Goal: Browse casually: Explore the website without a specific task or goal

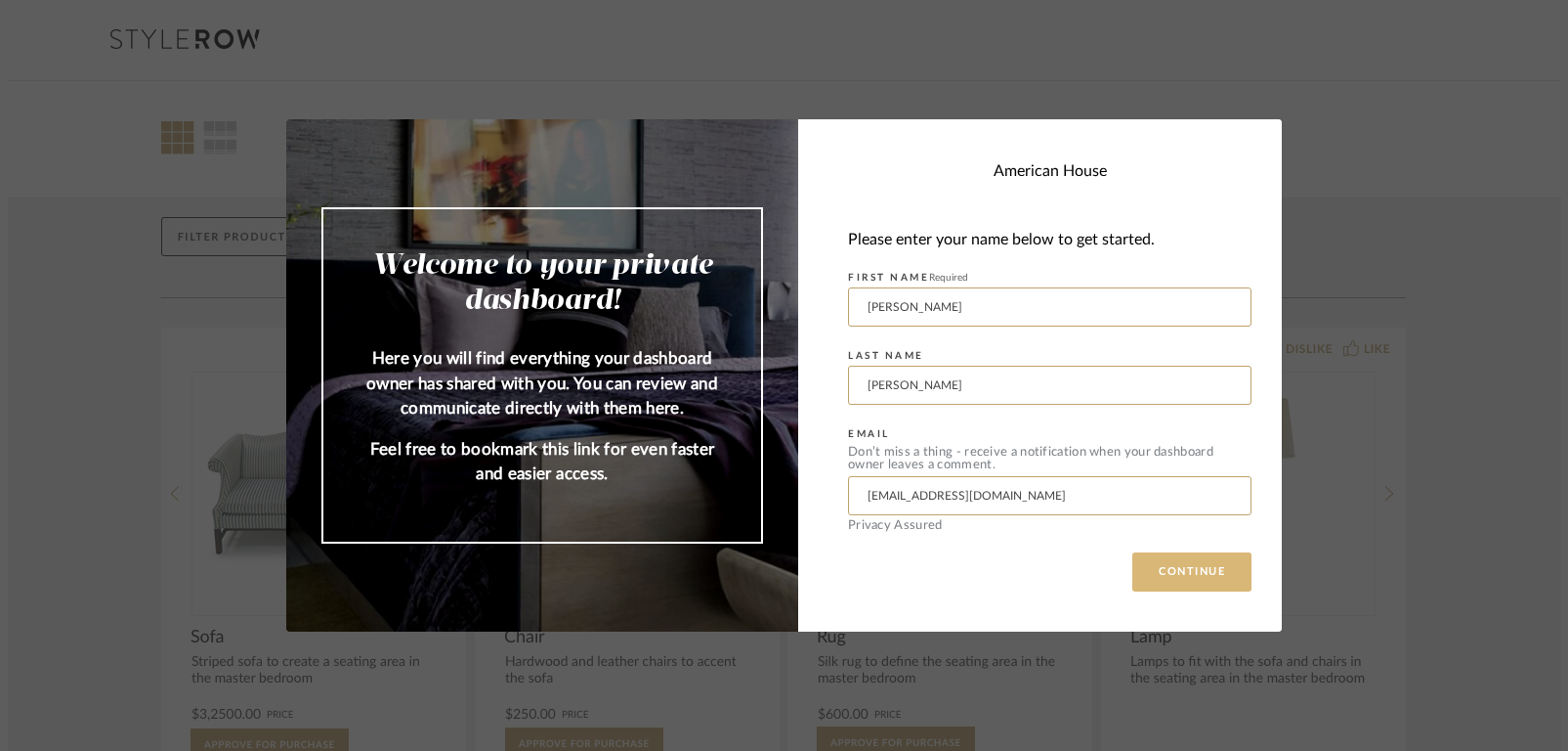
click at [1189, 569] on button "CONTINUE" at bounding box center [1192, 572] width 120 height 39
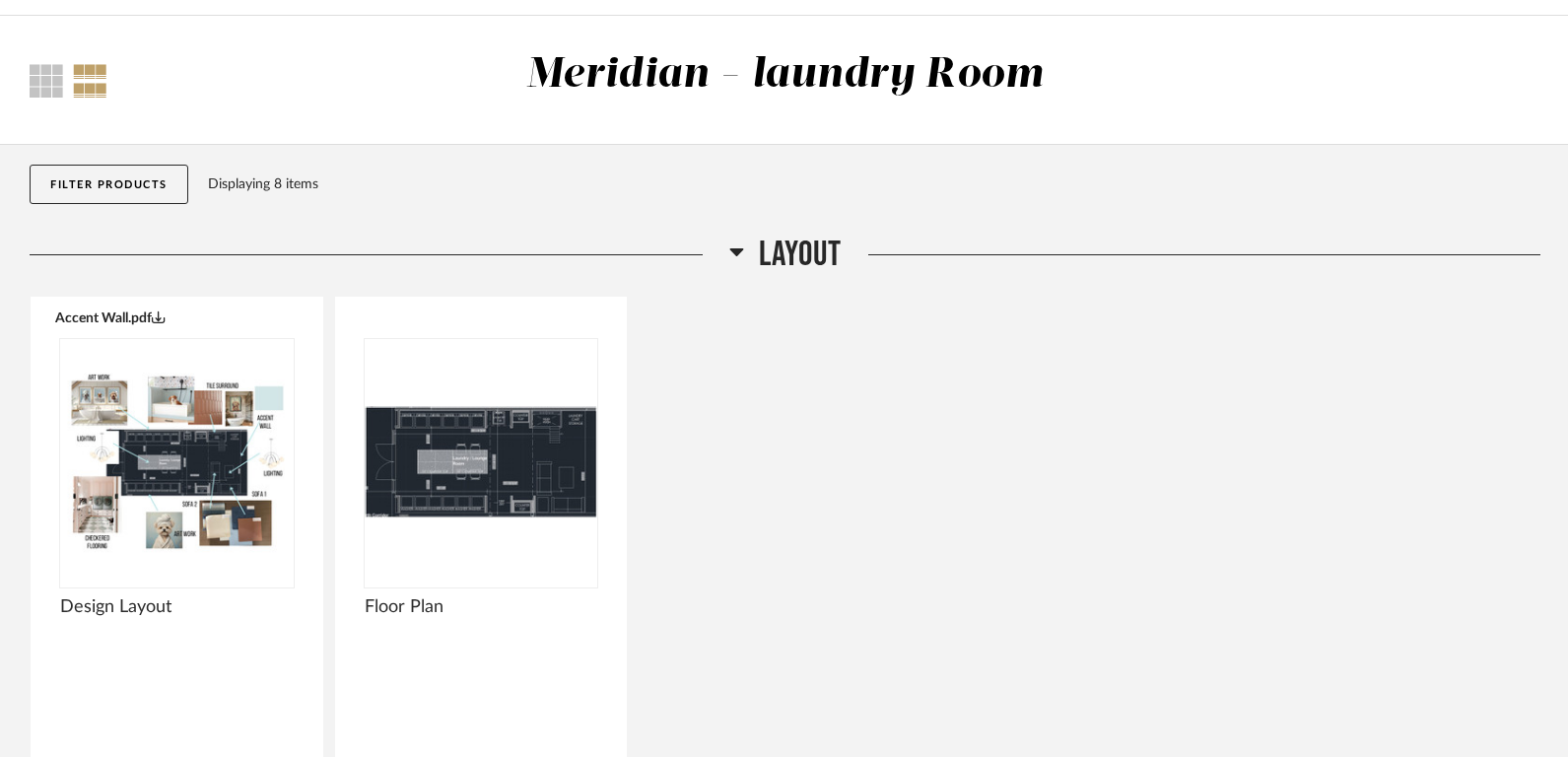
scroll to position [80, 0]
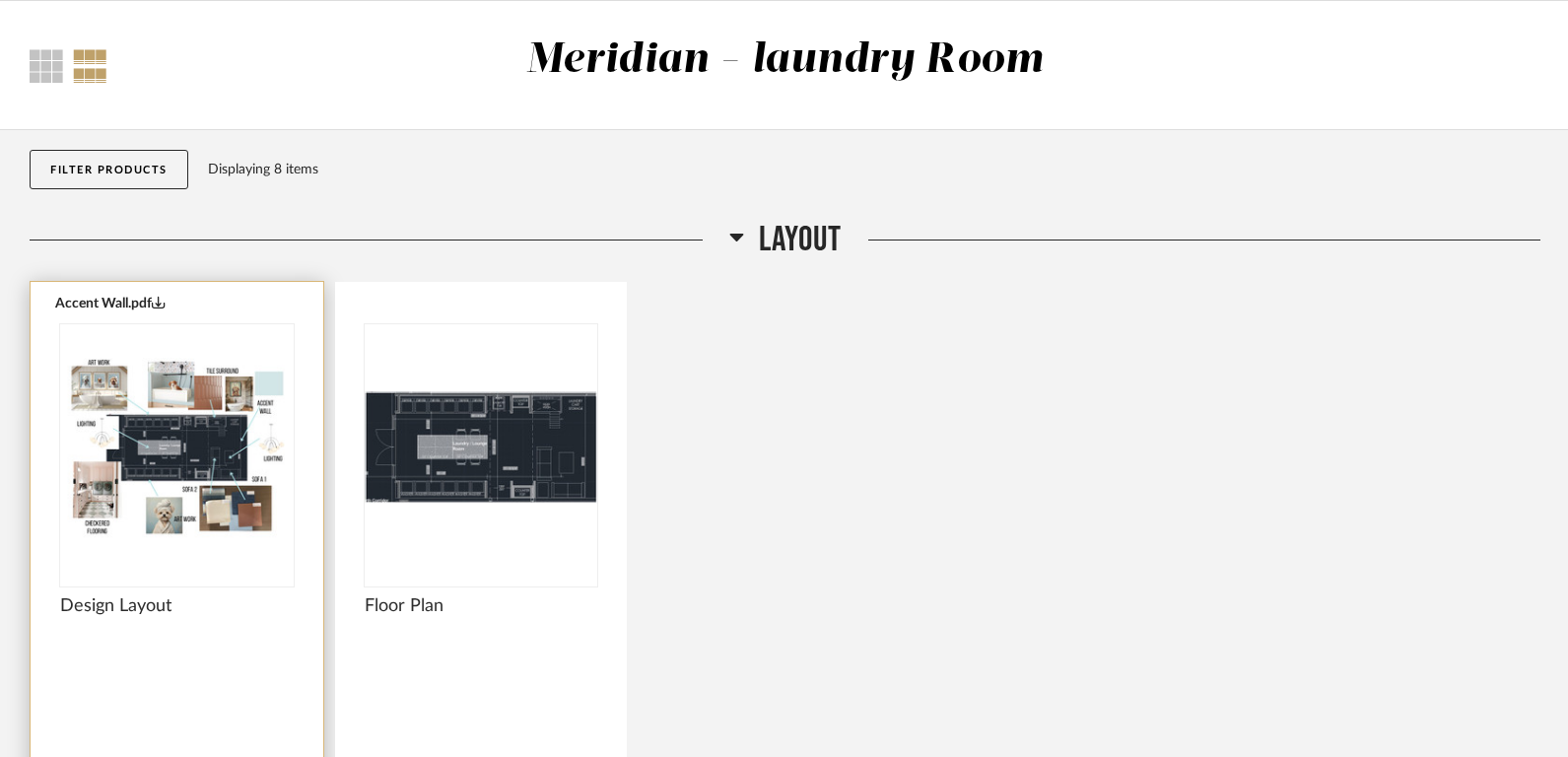
click at [210, 406] on img "0" at bounding box center [177, 447] width 233 height 246
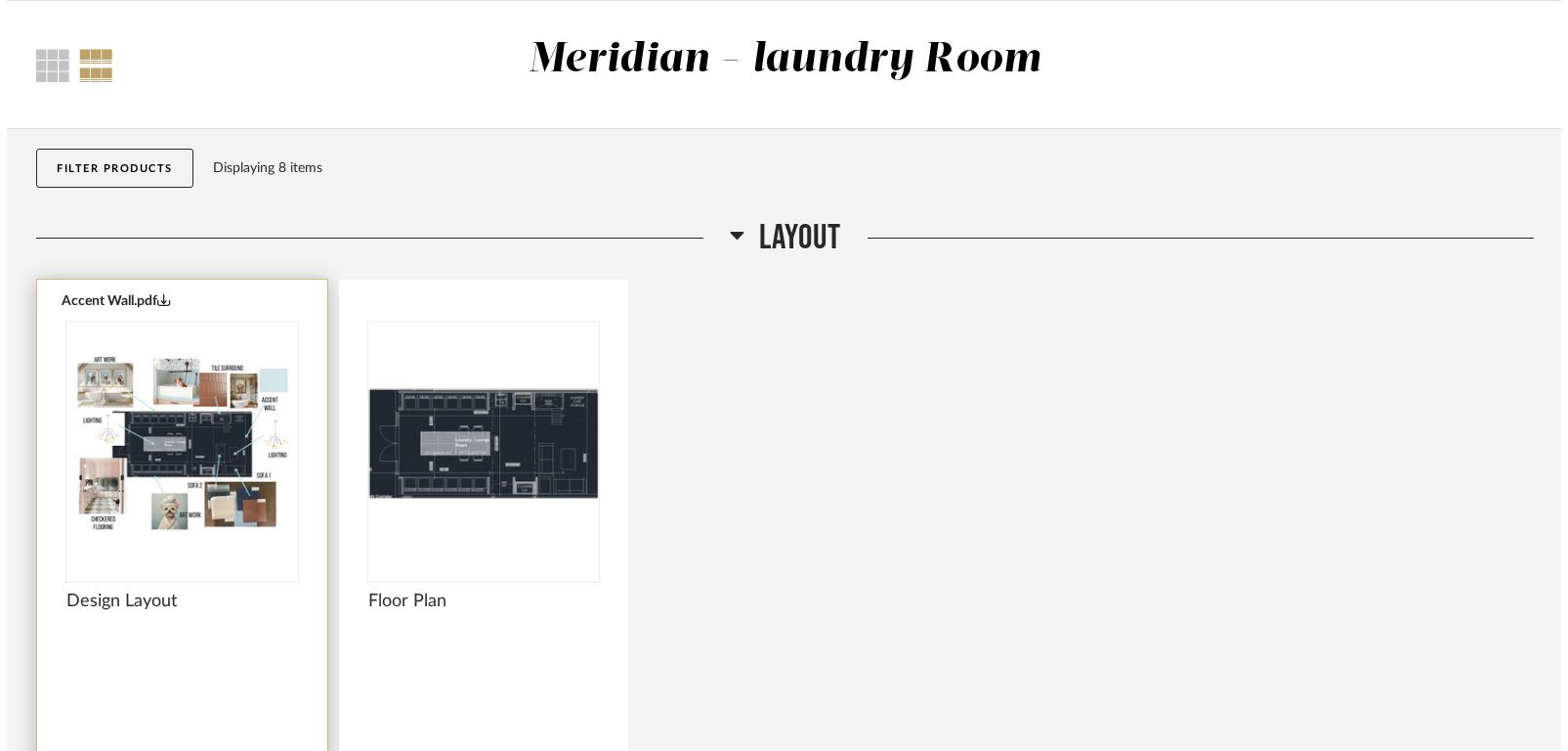
scroll to position [0, 0]
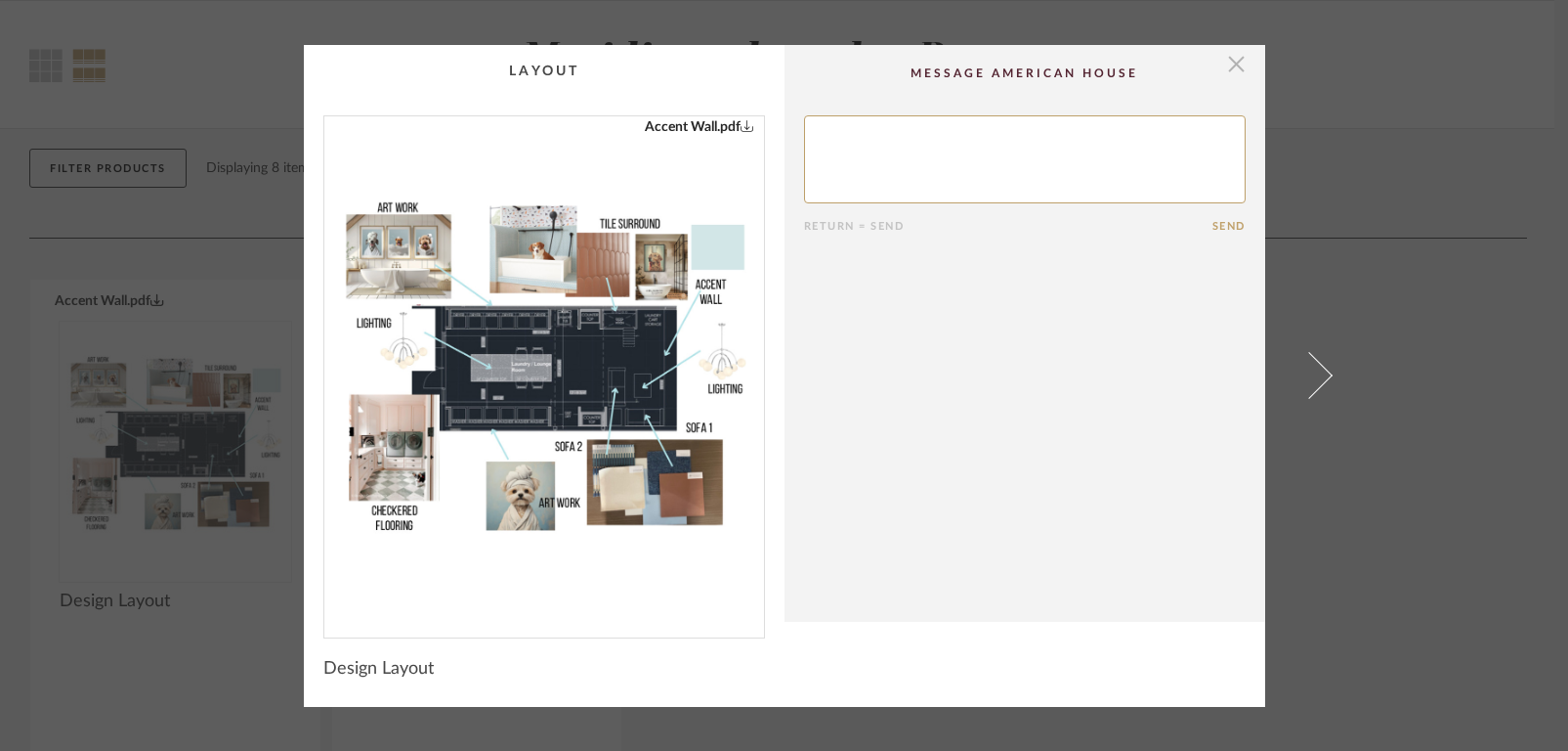
click at [1228, 63] on span "button" at bounding box center [1237, 65] width 39 height 39
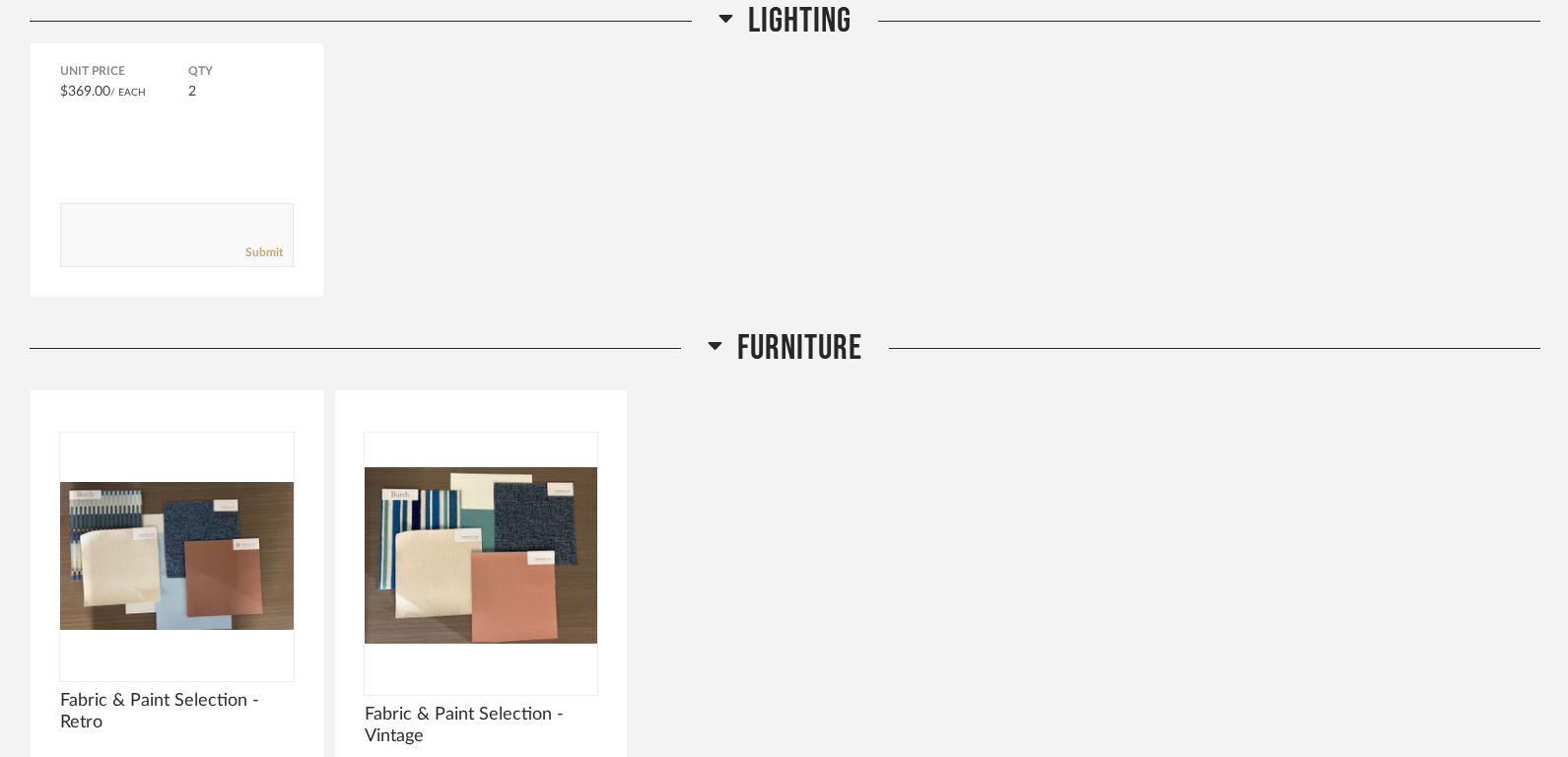
scroll to position [1640, 0]
